Goal: Find contact information: Find contact information

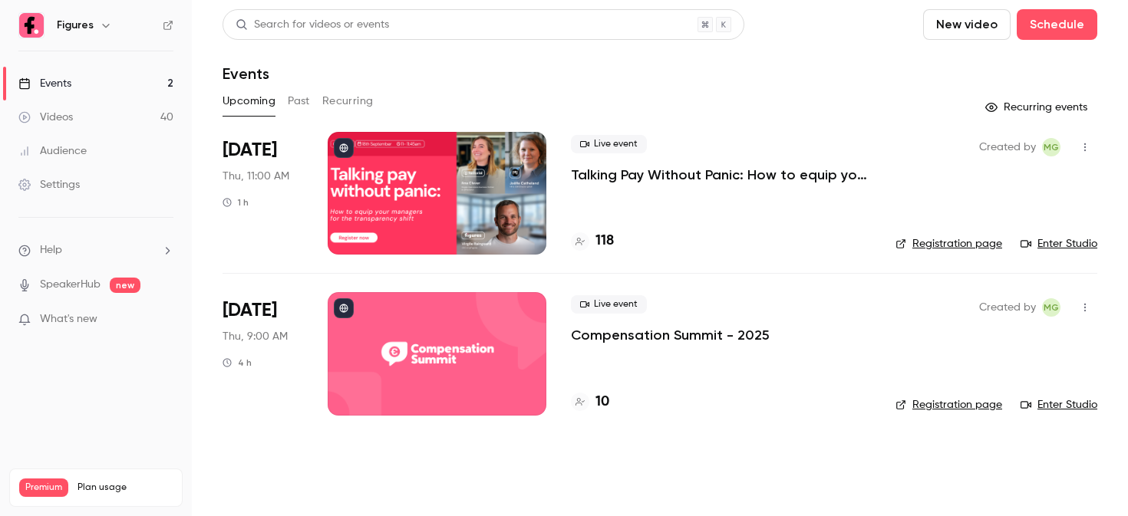
click at [433, 180] on div at bounding box center [437, 193] width 219 height 123
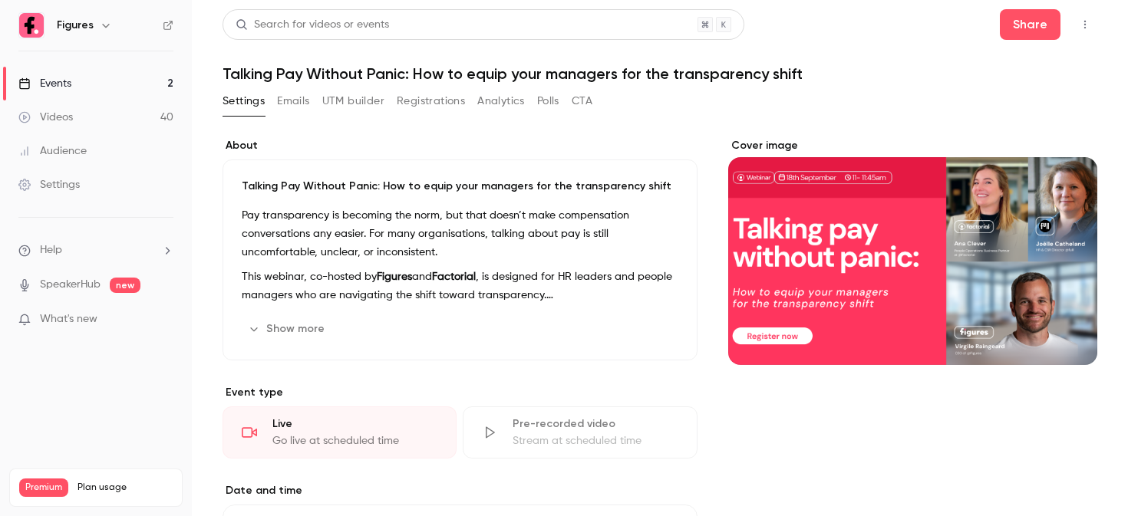
click at [424, 105] on button "Registrations" at bounding box center [431, 101] width 68 height 25
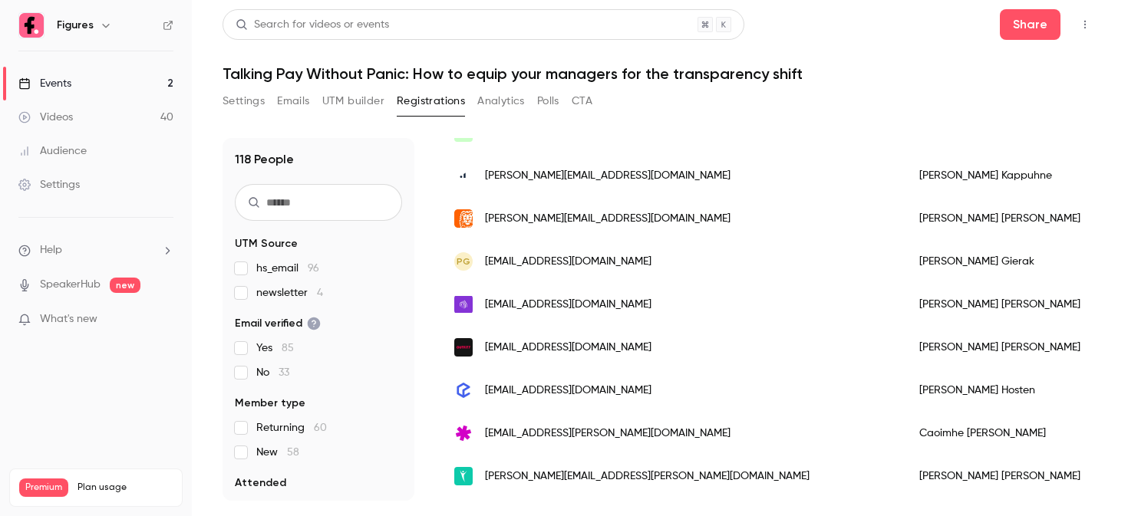
scroll to position [217, 0]
click at [904, 226] on div "[PERSON_NAME]" at bounding box center [1034, 217] width 260 height 43
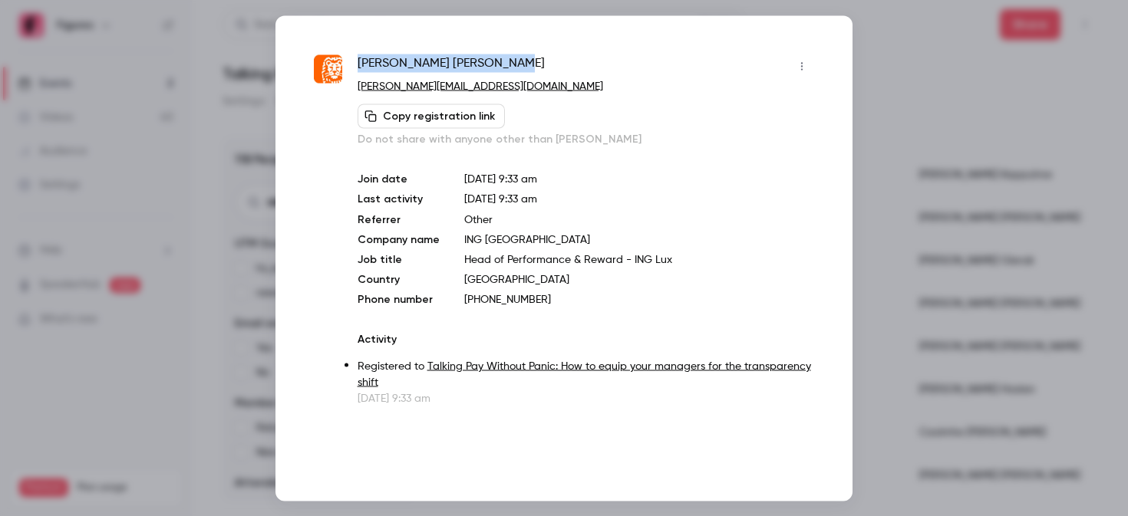
drag, startPoint x: 496, startPoint y: 62, endPoint x: 354, endPoint y: 61, distance: 141.2
click at [354, 61] on div "[PERSON_NAME] [PERSON_NAME][EMAIL_ADDRESS][DOMAIN_NAME] Copy registration link …" at bounding box center [564, 230] width 500 height 352
copy span "[PERSON_NAME]"
click at [872, 81] on div at bounding box center [564, 258] width 1128 height 516
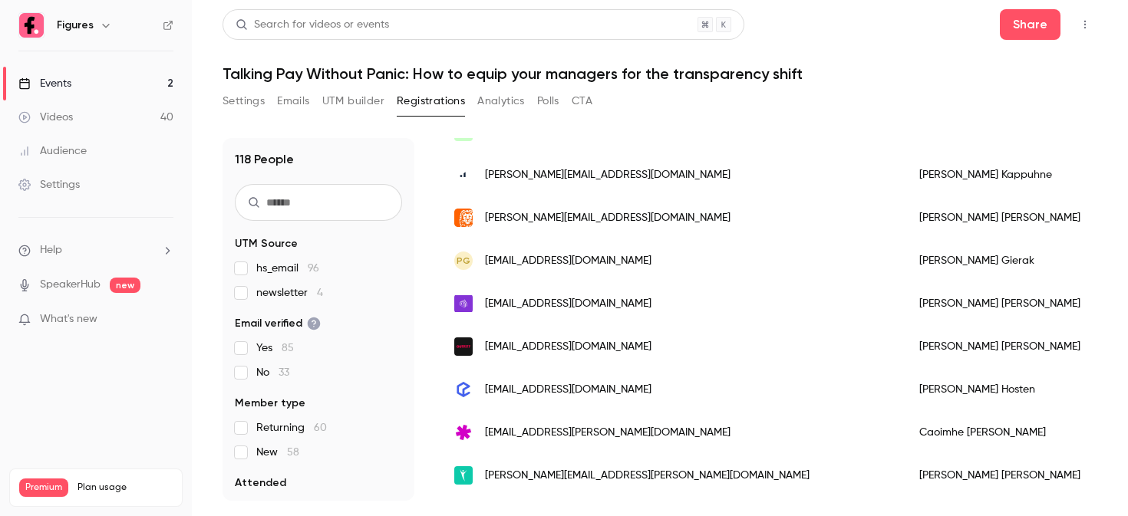
click at [596, 214] on span "[PERSON_NAME][EMAIL_ADDRESS][DOMAIN_NAME]" at bounding box center [607, 218] width 245 height 16
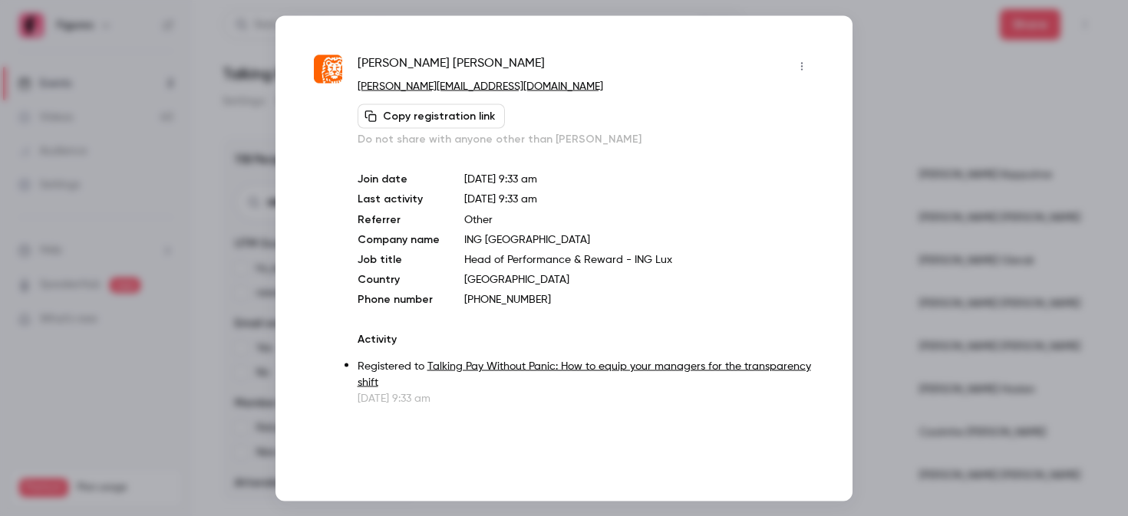
click at [516, 308] on div "[PERSON_NAME] [PERSON_NAME][EMAIL_ADDRESS][DOMAIN_NAME] Copy registration link …" at bounding box center [585, 230] width 456 height 352
click at [516, 301] on p "[PHONE_NUMBER]" at bounding box center [639, 299] width 350 height 15
copy p "352691405904"
click at [931, 61] on div at bounding box center [564, 258] width 1128 height 516
